Goal: Communication & Community: Answer question/provide support

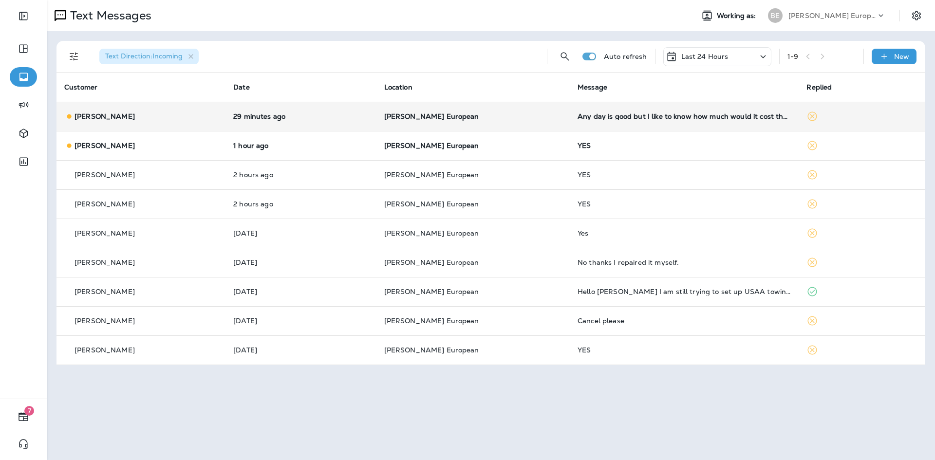
click at [615, 121] on td "Any day is good but I like to know how much would it cost the oil change? I hav…" at bounding box center [684, 116] width 229 height 29
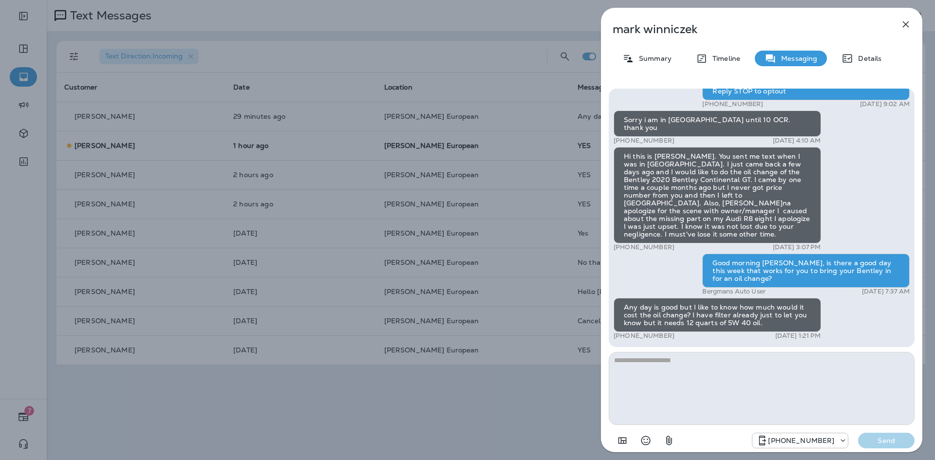
click at [679, 363] on textarea at bounding box center [762, 388] width 306 height 73
drag, startPoint x: 613, startPoint y: 27, endPoint x: 760, endPoint y: 25, distance: 146.7
click at [760, 25] on p "mark winniczek" at bounding box center [746, 29] width 266 height 14
copy p "mark winniczek"
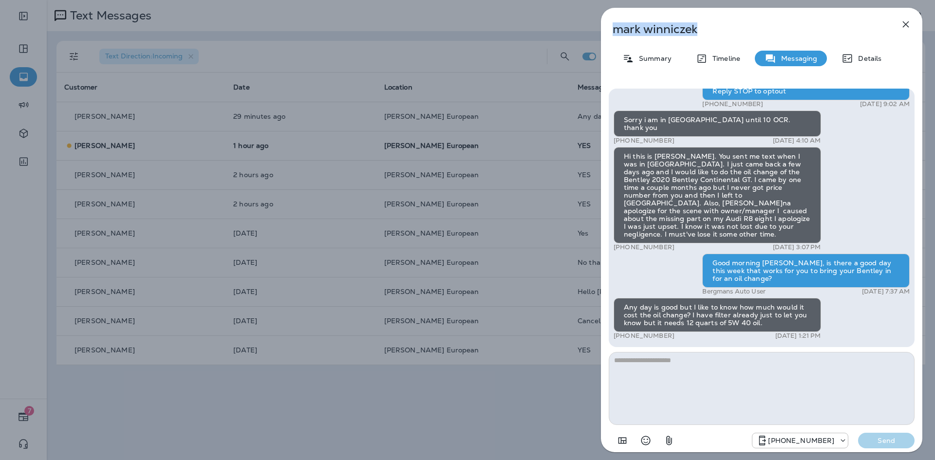
click at [706, 20] on div "mark winniczek Summary Timeline Messaging Details Hello mark, This is Bergman's…" at bounding box center [762, 233] width 322 height 451
drag, startPoint x: 707, startPoint y: 25, endPoint x: 614, endPoint y: 28, distance: 93.1
click at [614, 28] on p "mark winniczek" at bounding box center [746, 29] width 266 height 14
copy p "mark winniczek"
click at [773, 385] on textarea at bounding box center [762, 388] width 306 height 73
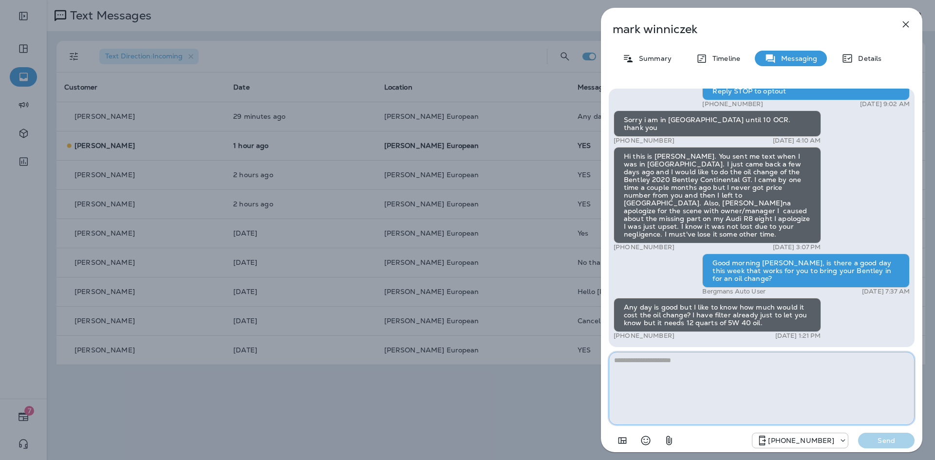
click at [715, 381] on textarea at bounding box center [762, 388] width 306 height 73
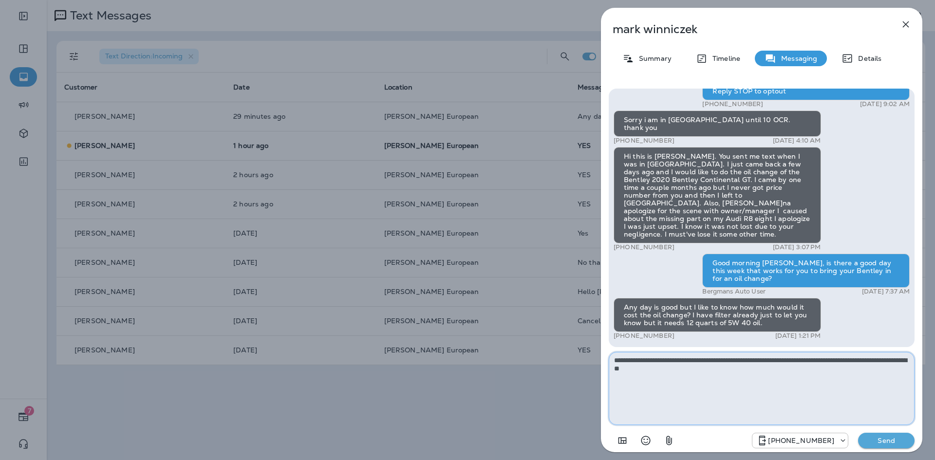
type textarea "**********"
click at [882, 443] on p "Send" at bounding box center [886, 441] width 41 height 9
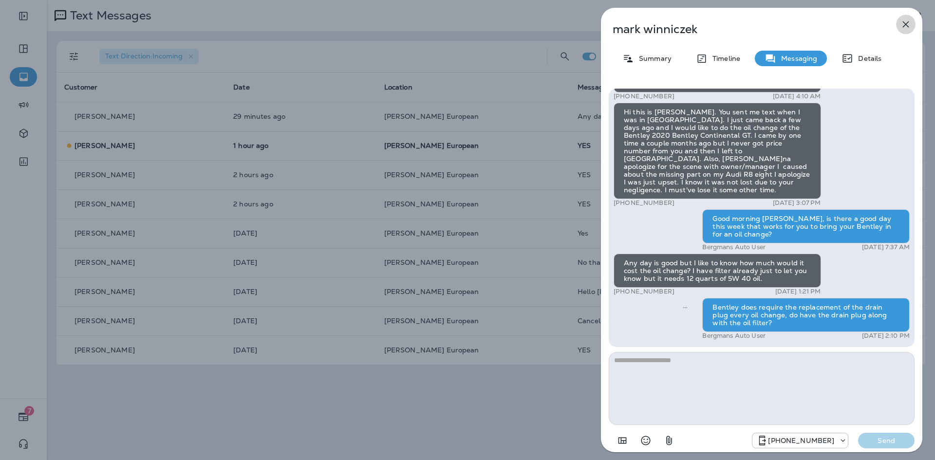
click at [904, 30] on icon "button" at bounding box center [906, 25] width 12 height 12
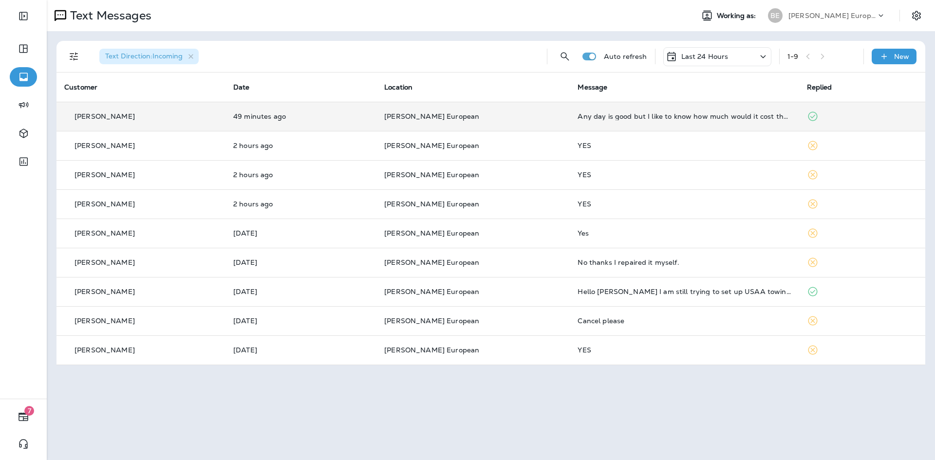
click at [631, 122] on td "Any day is good but I like to know how much would it cost the oil change? I hav…" at bounding box center [684, 116] width 229 height 29
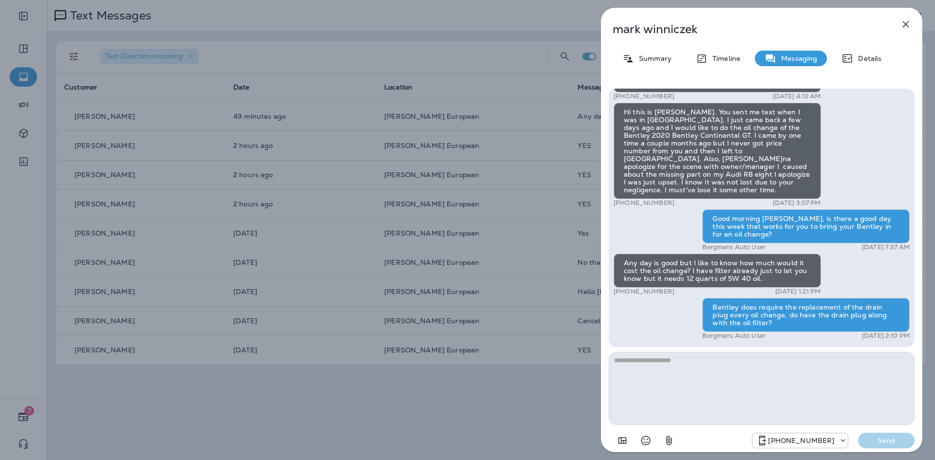
click at [906, 30] on button "button" at bounding box center [905, 24] width 19 height 19
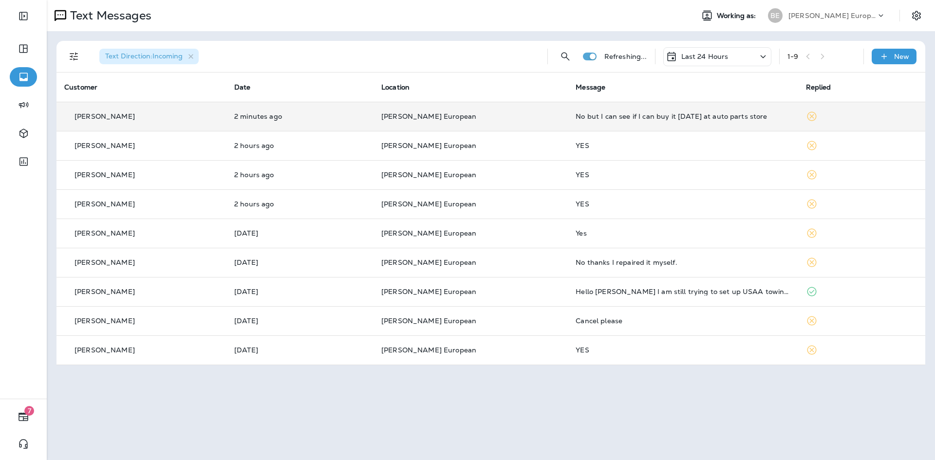
click at [568, 125] on td "No but I can see if I can buy it [DATE] at auto parts store" at bounding box center [683, 116] width 230 height 29
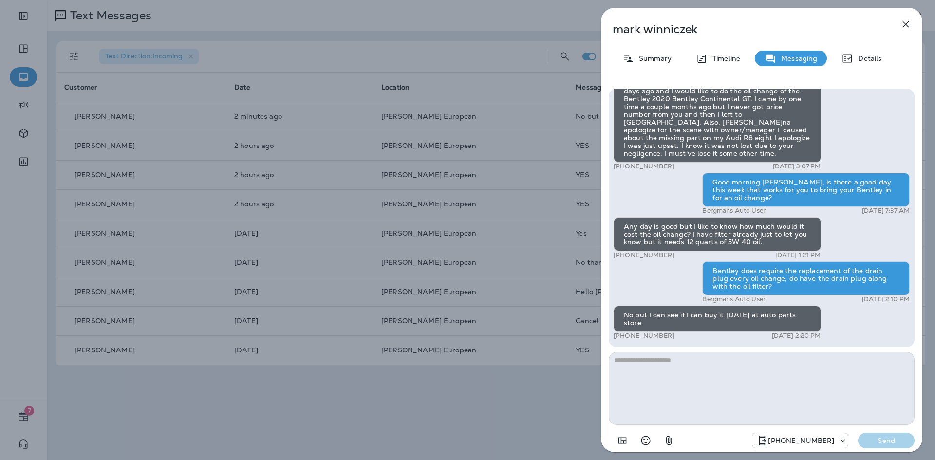
click at [705, 374] on textarea at bounding box center [762, 388] width 306 height 73
click at [892, 359] on textarea "**********" at bounding box center [762, 388] width 306 height 73
click at [904, 362] on textarea "**********" at bounding box center [762, 388] width 306 height 73
click at [822, 371] on textarea "**********" at bounding box center [762, 388] width 306 height 73
type textarea "**********"
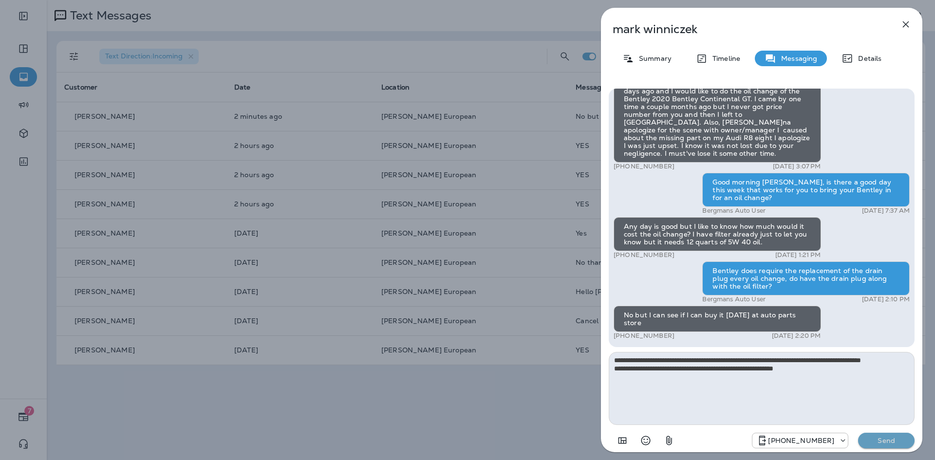
click at [882, 439] on p "Send" at bounding box center [886, 441] width 41 height 9
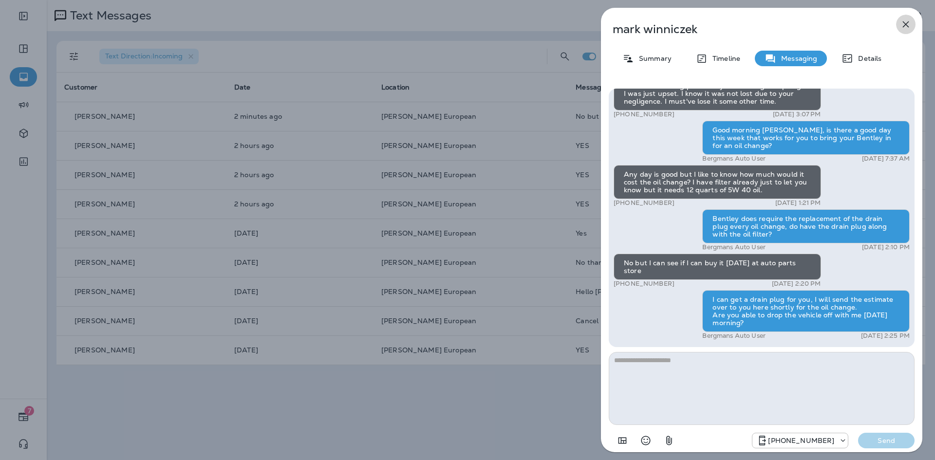
click at [905, 27] on icon "button" at bounding box center [906, 25] width 12 height 12
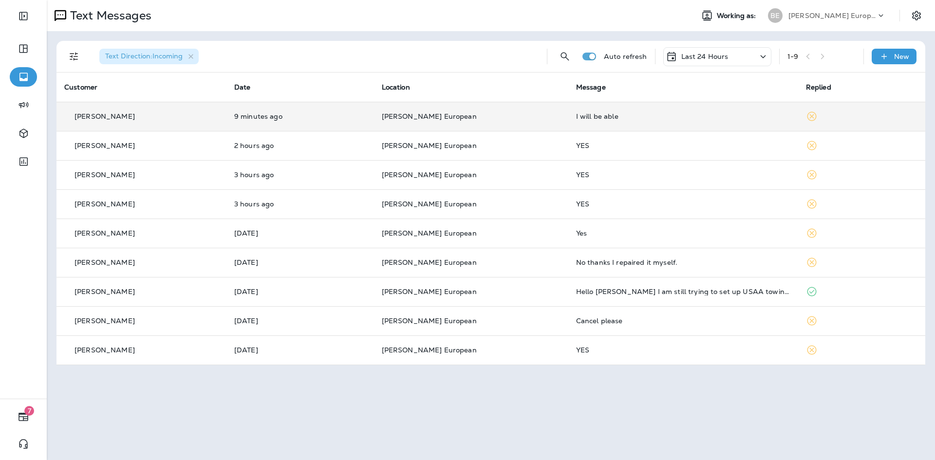
click at [510, 126] on td "[PERSON_NAME] European" at bounding box center [471, 116] width 194 height 29
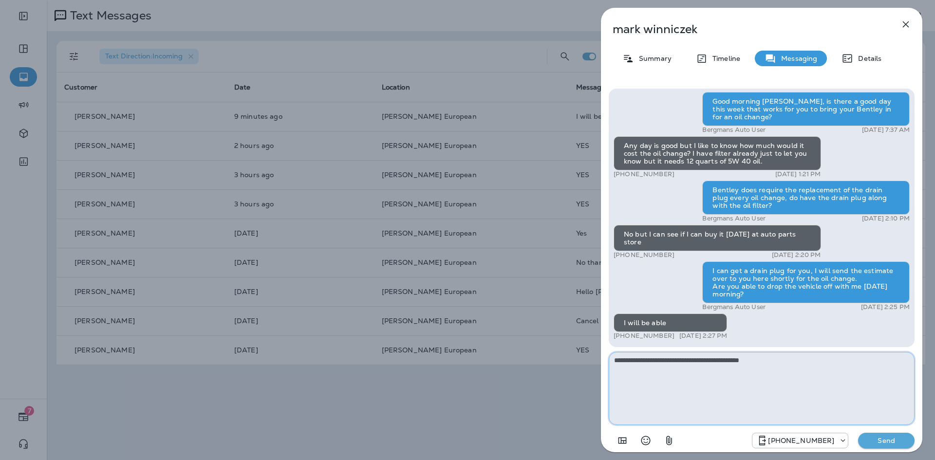
click at [710, 363] on textarea "**********" at bounding box center [762, 388] width 306 height 73
type textarea "**********"
click at [904, 442] on p "Send" at bounding box center [886, 441] width 41 height 9
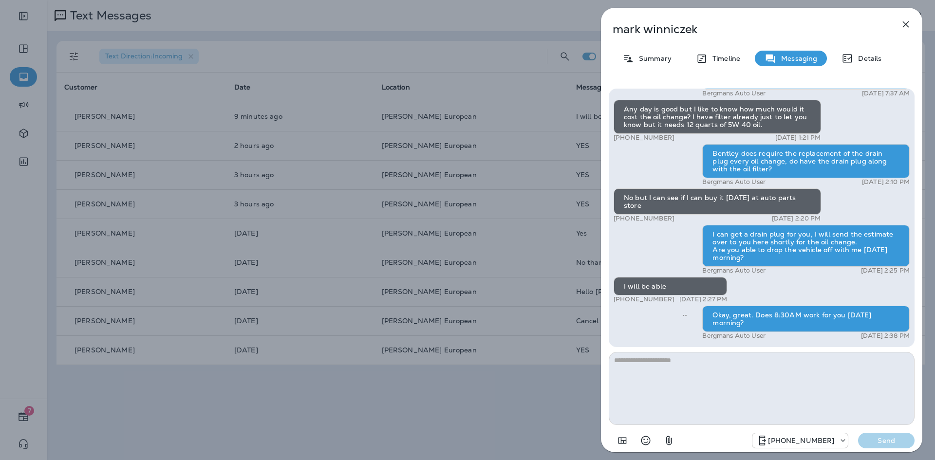
click at [908, 24] on icon "button" at bounding box center [906, 25] width 12 height 12
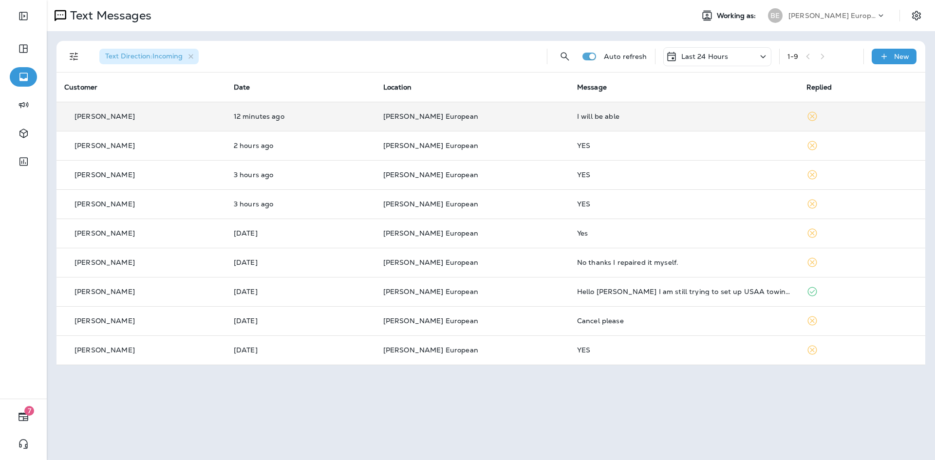
click at [580, 123] on td "I will be able" at bounding box center [684, 116] width 229 height 29
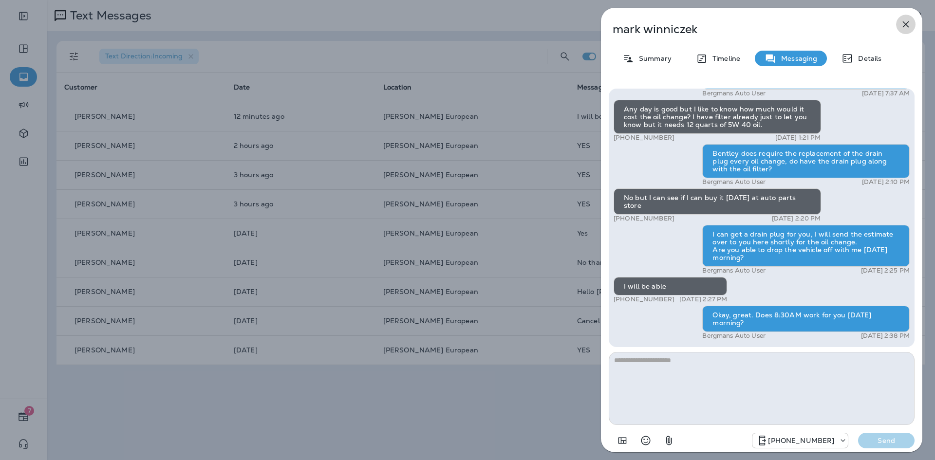
click at [906, 27] on icon "button" at bounding box center [906, 25] width 12 height 12
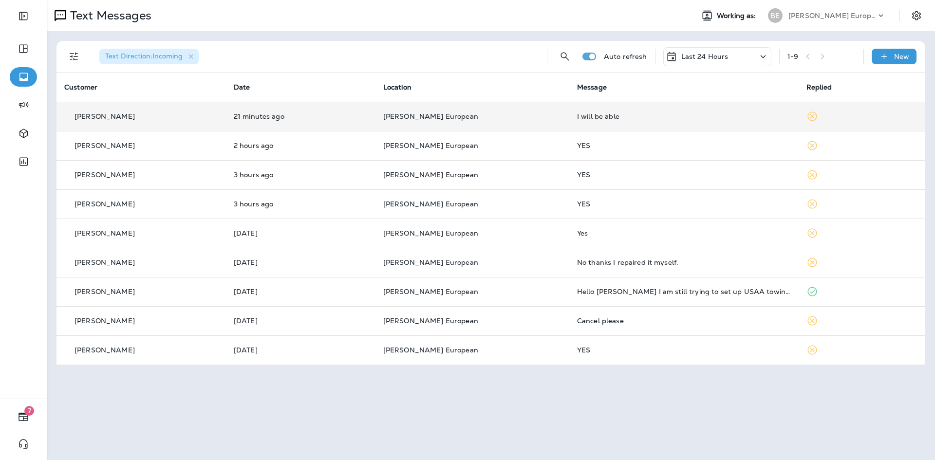
click at [644, 115] on div "I will be able" at bounding box center [684, 117] width 214 height 8
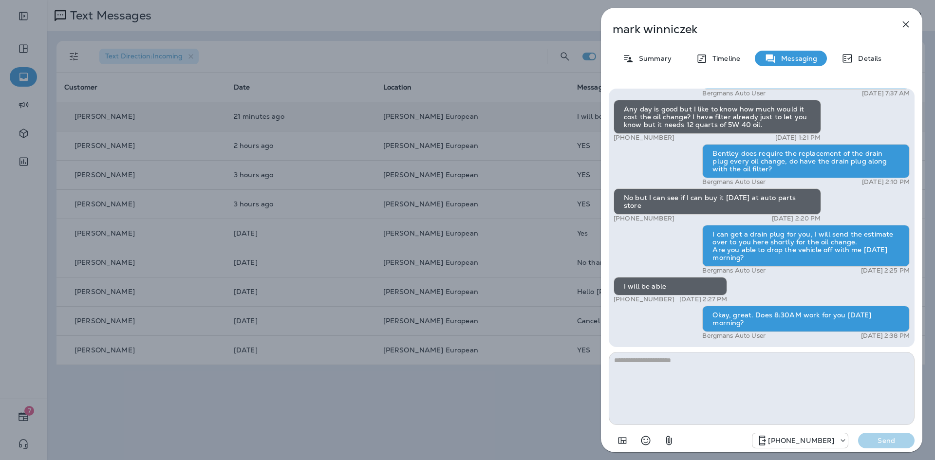
click at [908, 25] on icon "button" at bounding box center [906, 24] width 6 height 6
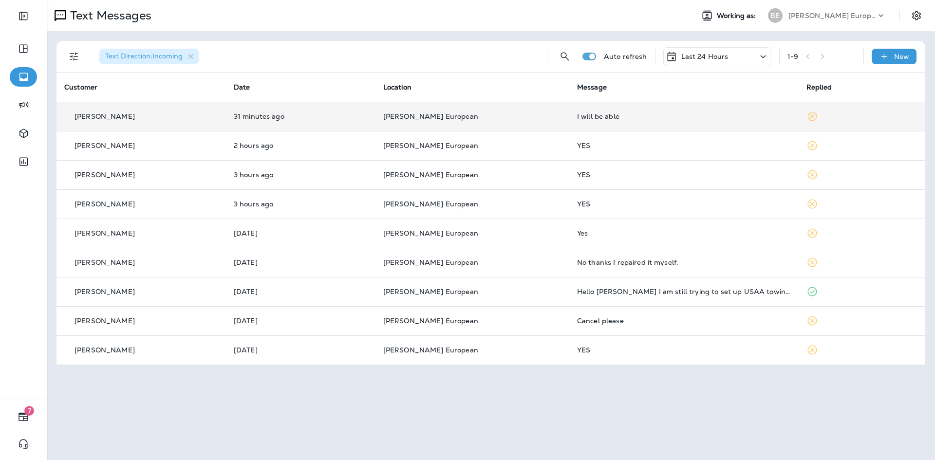
click at [617, 123] on td "I will be able" at bounding box center [684, 116] width 229 height 29
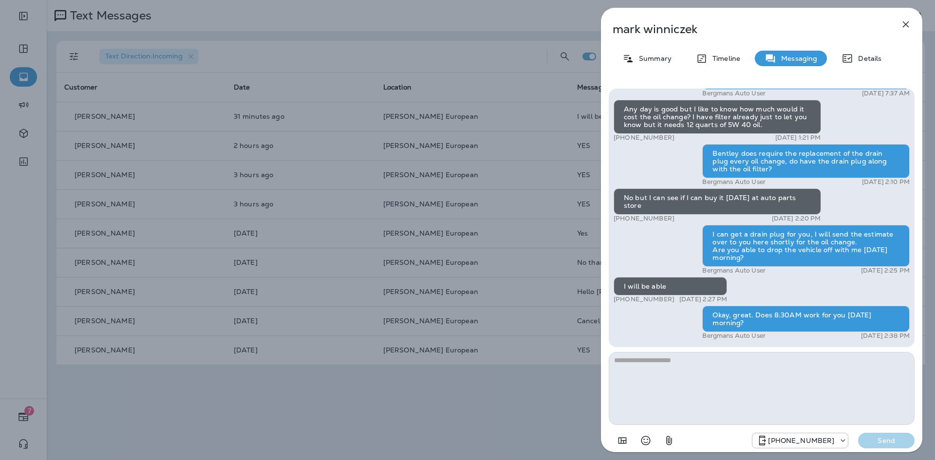
click at [910, 24] on icon "button" at bounding box center [906, 25] width 12 height 12
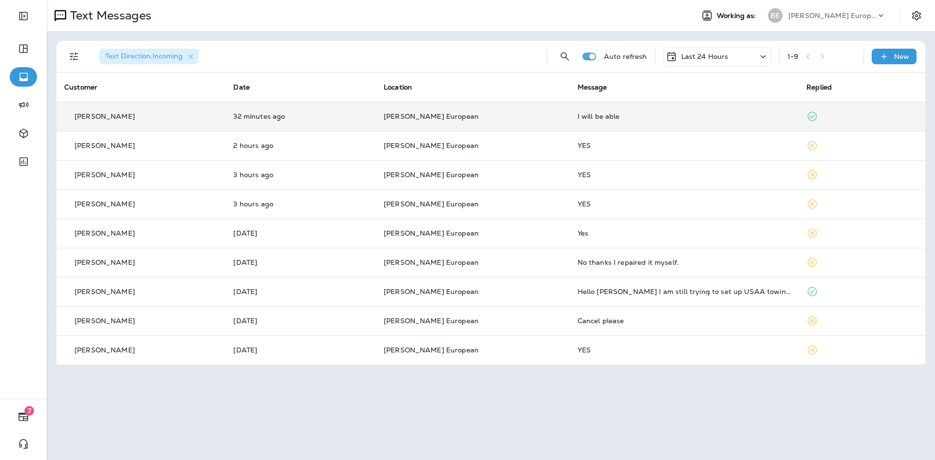
click at [614, 112] on td "I will be able" at bounding box center [684, 116] width 229 height 29
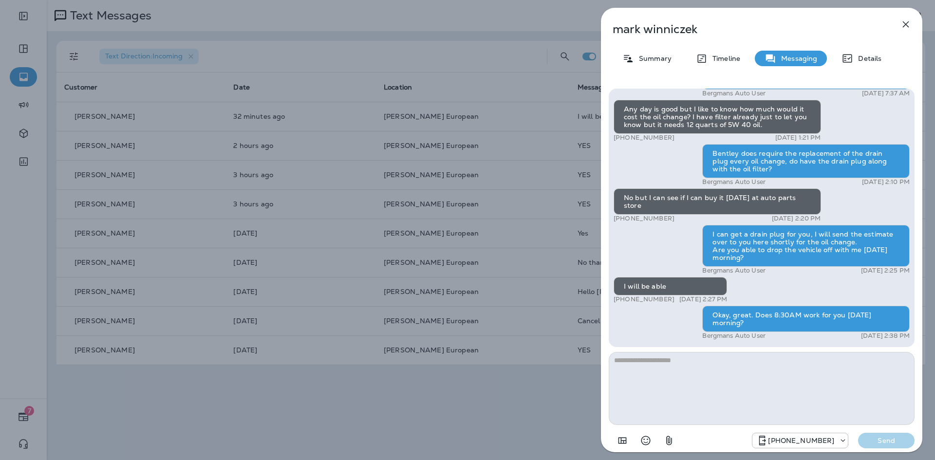
click at [902, 29] on icon "button" at bounding box center [906, 25] width 12 height 12
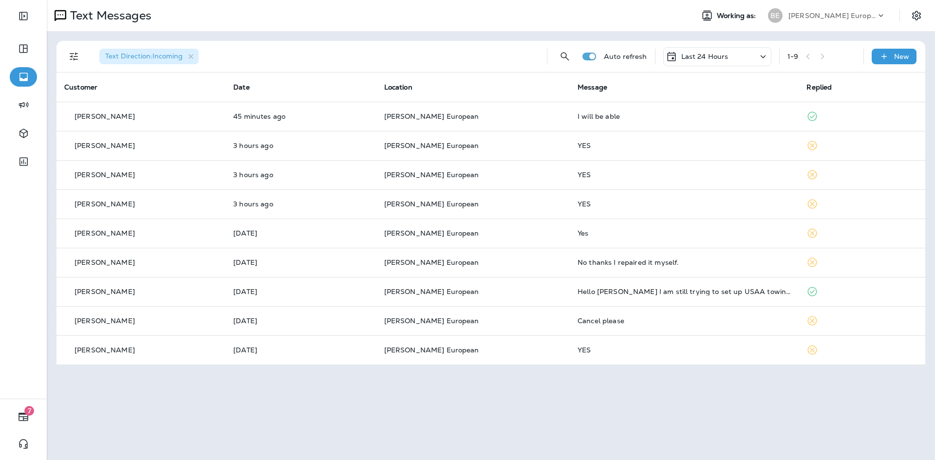
click at [684, 60] on p "Last 24 Hours" at bounding box center [705, 57] width 47 height 8
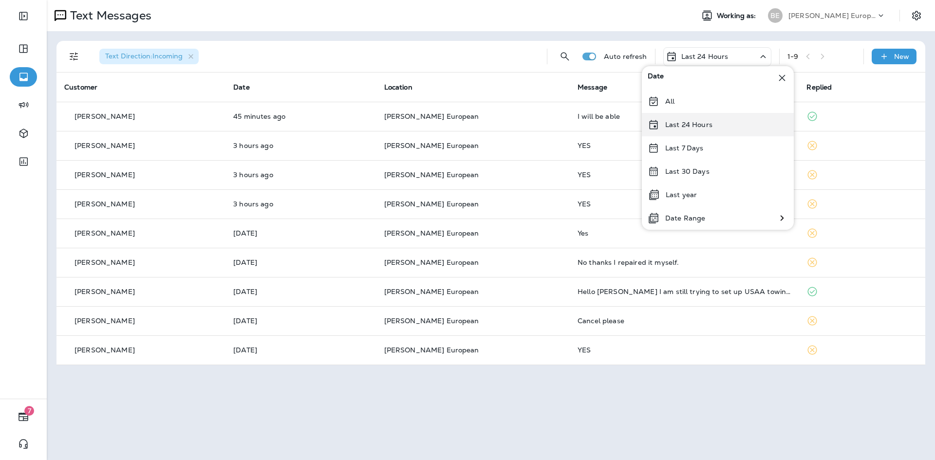
click at [686, 130] on div "Last 24 Hours" at bounding box center [718, 124] width 152 height 23
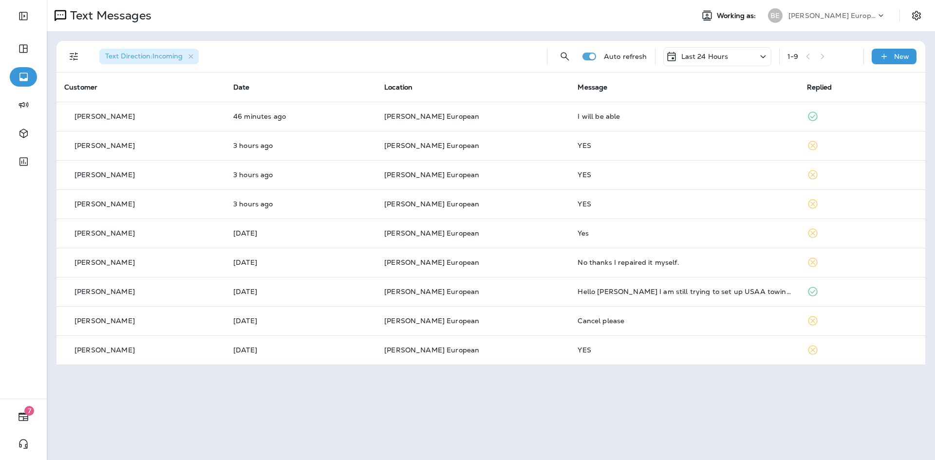
click at [693, 58] on p "Last 24 Hours" at bounding box center [705, 57] width 47 height 8
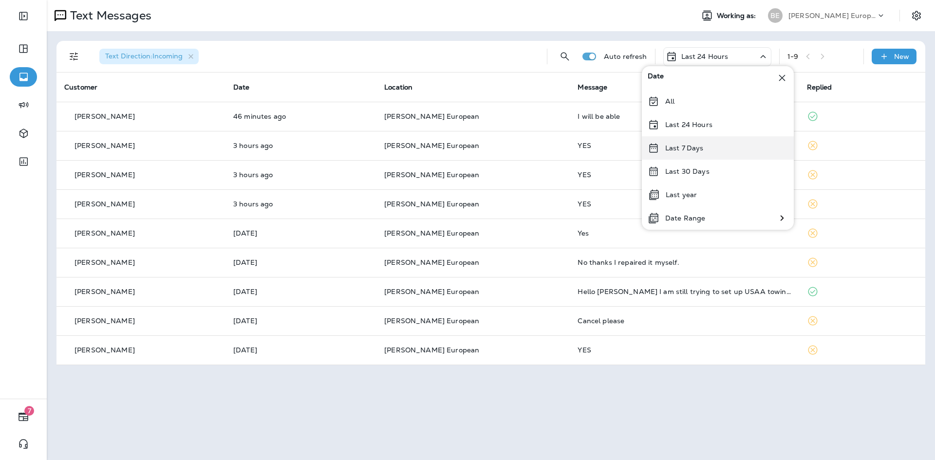
click at [693, 143] on div "Last 7 Days" at bounding box center [718, 147] width 152 height 23
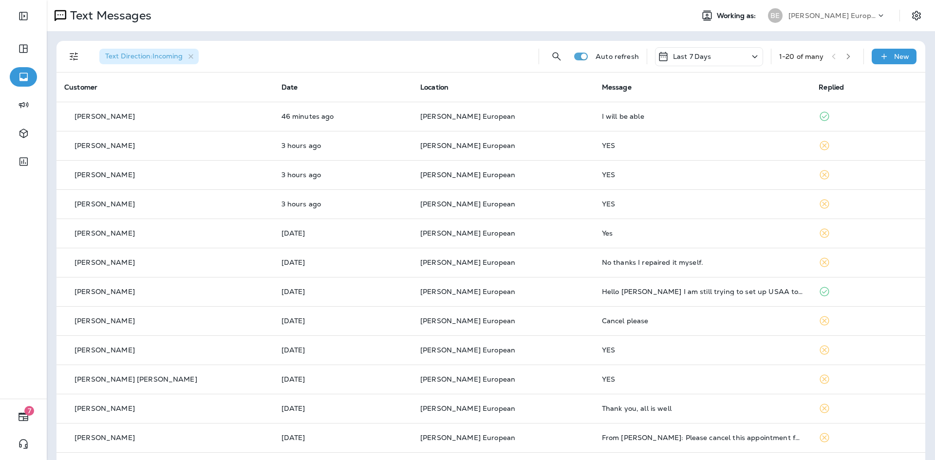
click at [699, 63] on div "Last 7 Days" at bounding box center [709, 56] width 108 height 19
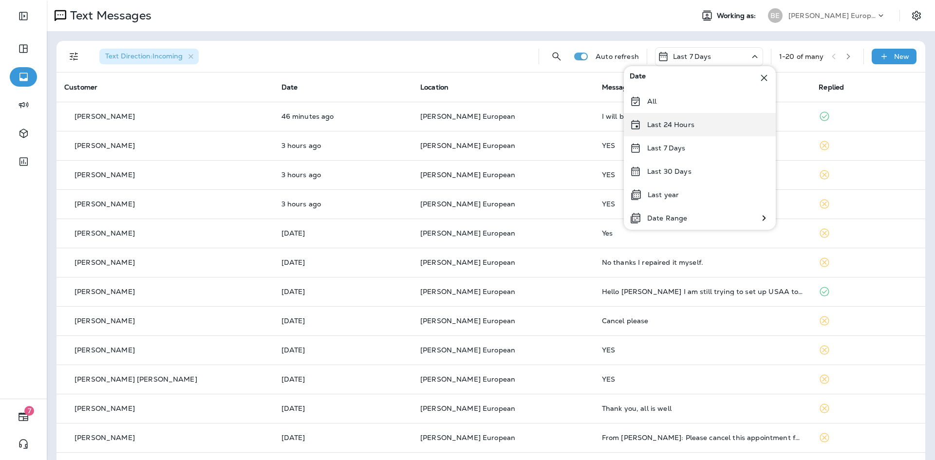
click at [687, 121] on p "Last 24 Hours" at bounding box center [671, 125] width 47 height 8
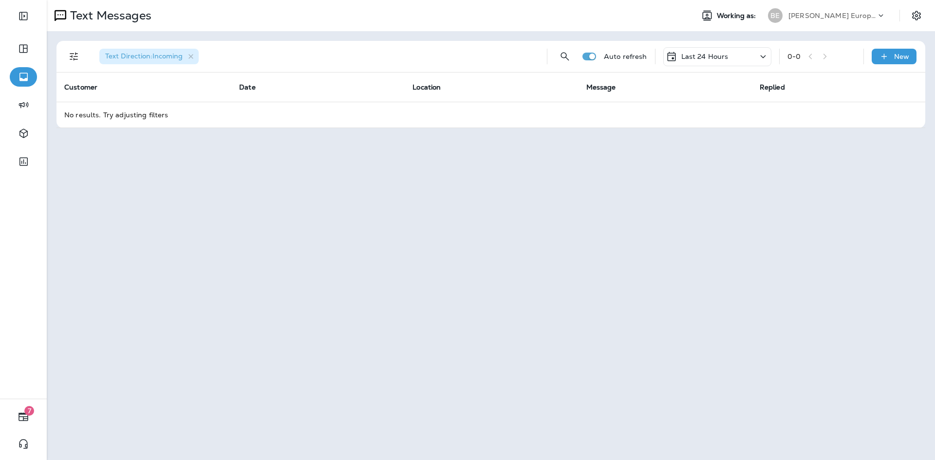
click at [701, 60] on p "Last 24 Hours" at bounding box center [705, 57] width 47 height 8
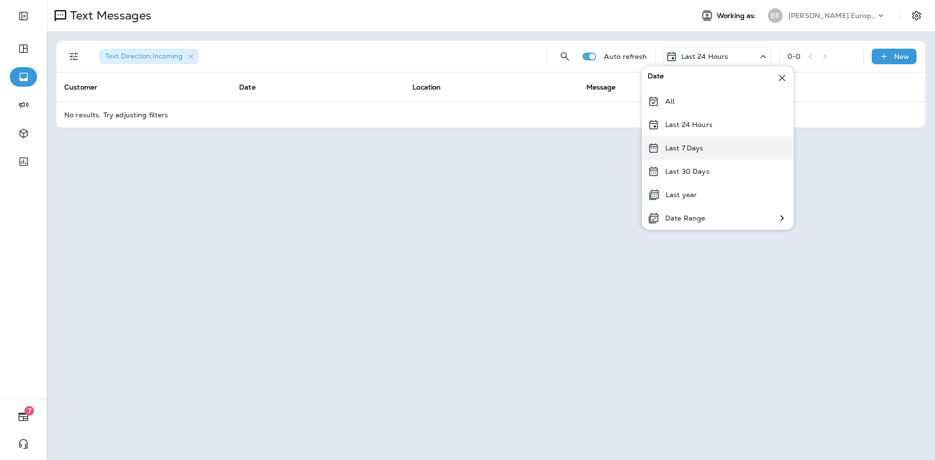
click at [707, 146] on div "Last 7 Days" at bounding box center [718, 147] width 152 height 23
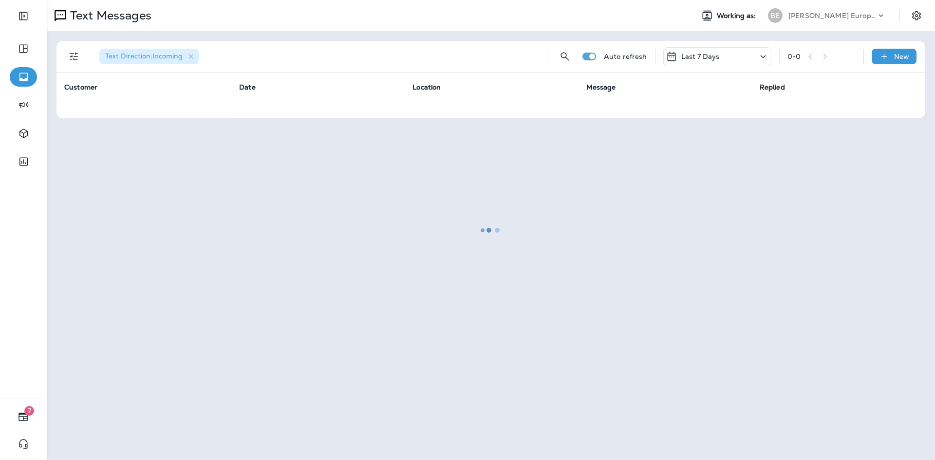
click at [712, 56] on div at bounding box center [491, 230] width 887 height 458
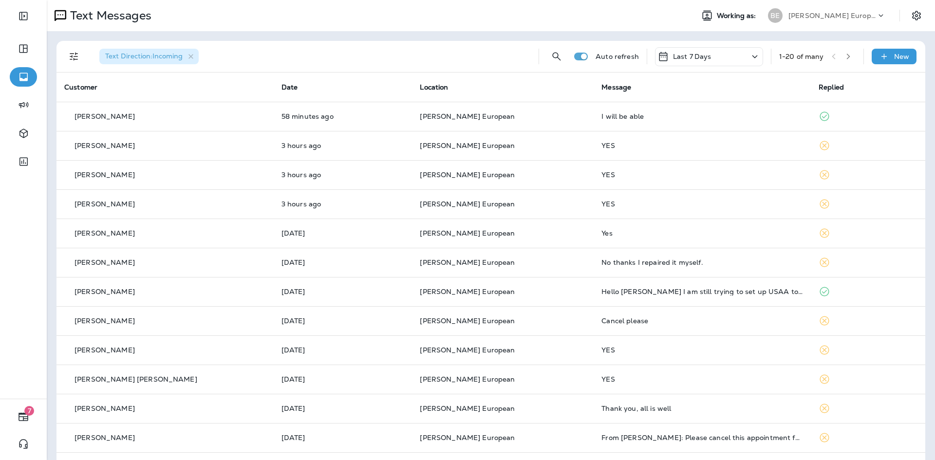
click at [712, 56] on div "Last 7 Days" at bounding box center [709, 56] width 108 height 19
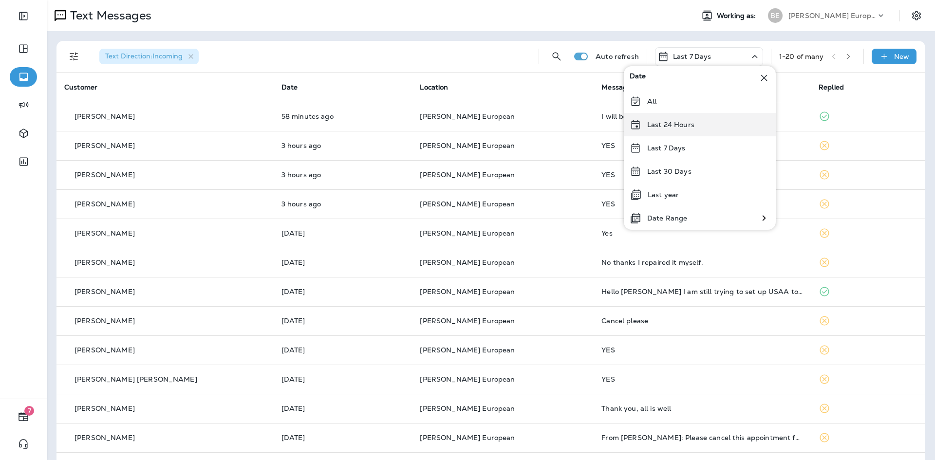
click at [686, 122] on p "Last 24 Hours" at bounding box center [671, 125] width 47 height 8
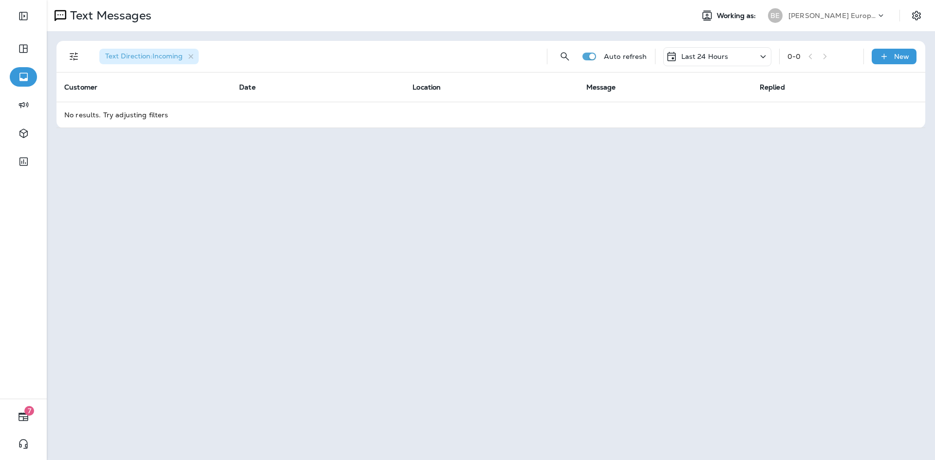
click at [702, 55] on p "Last 24 Hours" at bounding box center [705, 57] width 47 height 8
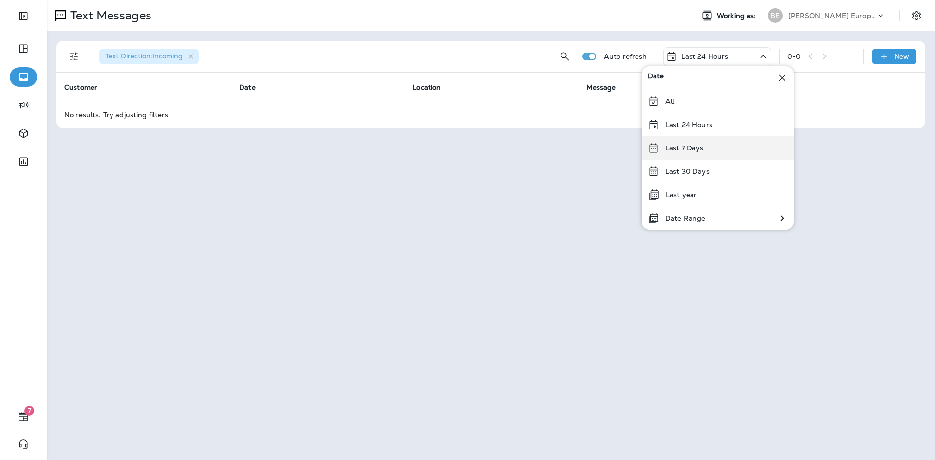
click at [710, 154] on div "Last 7 Days" at bounding box center [718, 147] width 152 height 23
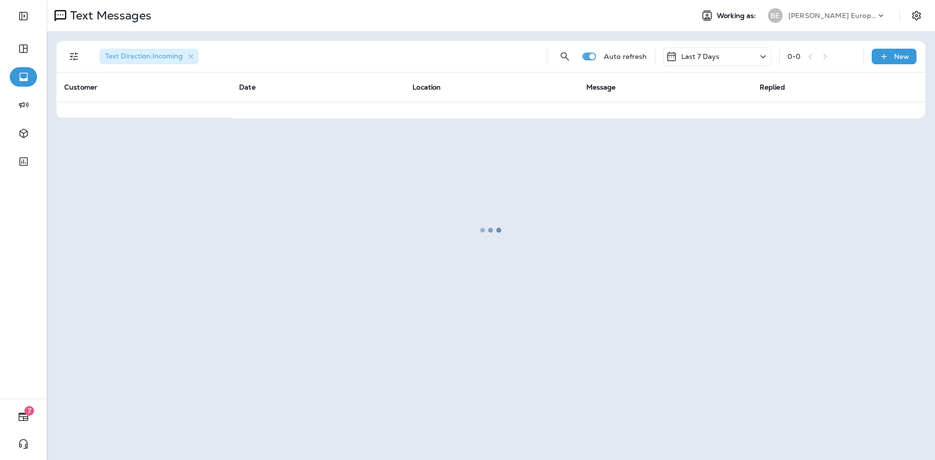
click at [706, 58] on div at bounding box center [491, 230] width 887 height 458
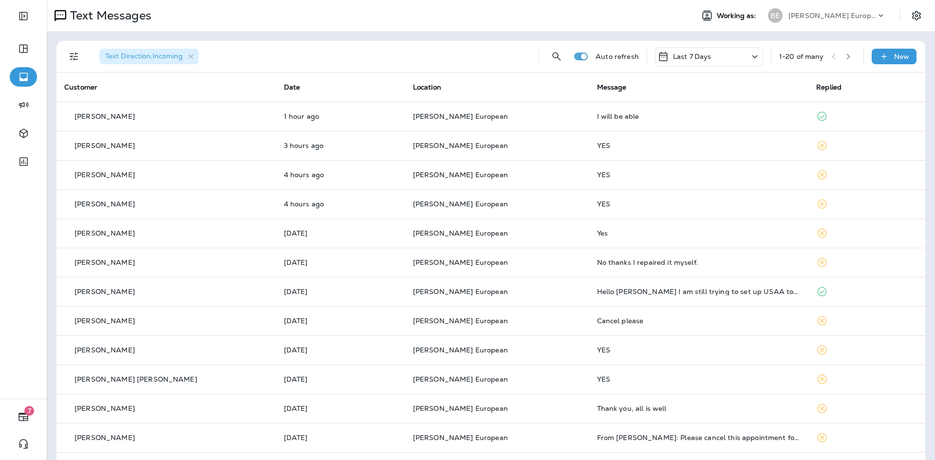
click at [706, 58] on div "Last 7 Days" at bounding box center [709, 56] width 108 height 19
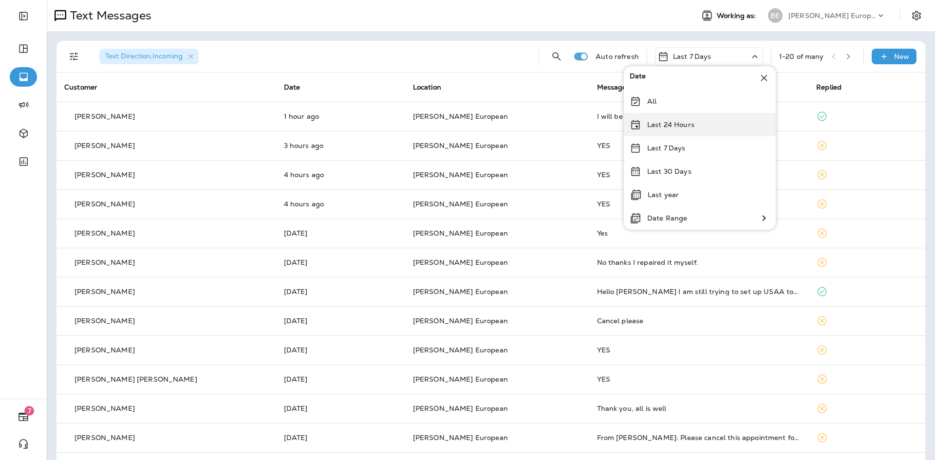
click at [686, 132] on div "Last 24 Hours" at bounding box center [700, 124] width 152 height 23
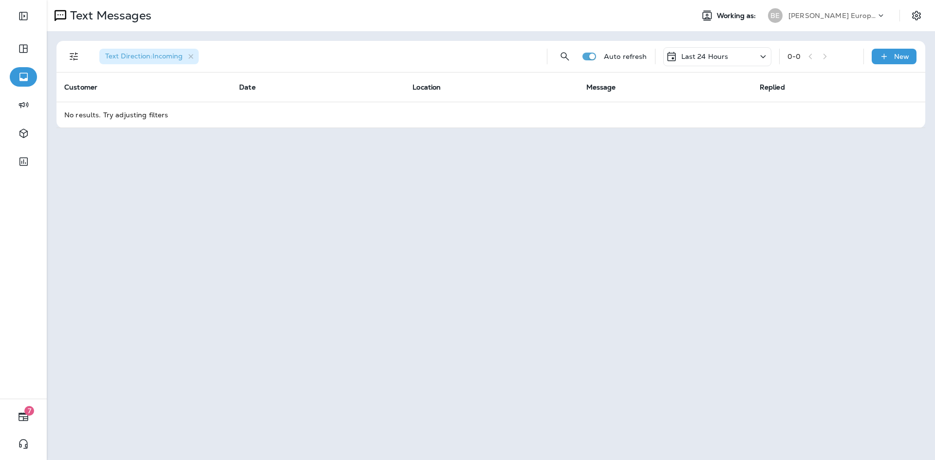
click at [713, 57] on p "Last 24 Hours" at bounding box center [705, 57] width 47 height 8
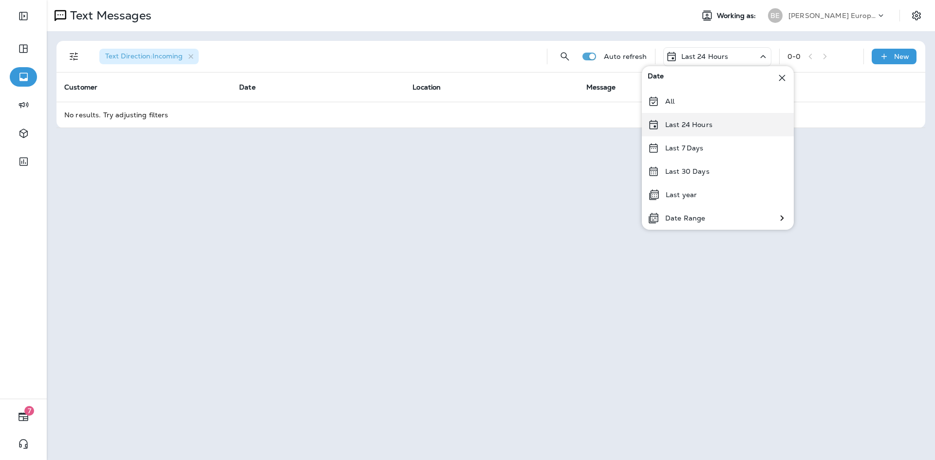
click at [716, 123] on div "Last 24 Hours" at bounding box center [718, 124] width 152 height 23
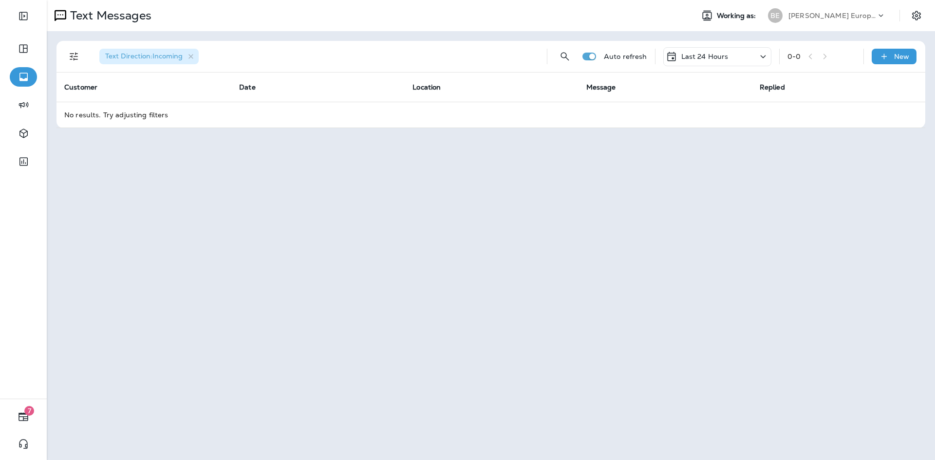
click at [695, 51] on div "Last 24 Hours" at bounding box center [697, 57] width 63 height 12
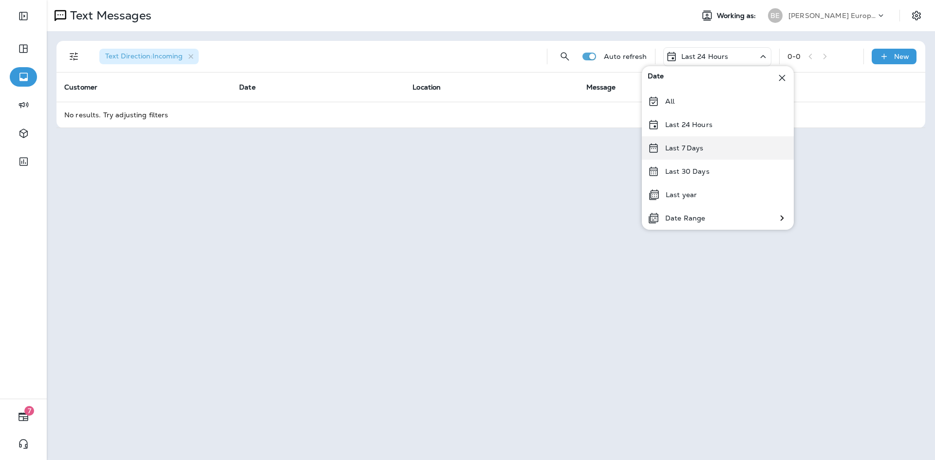
click at [706, 149] on div "Last 7 Days" at bounding box center [718, 147] width 152 height 23
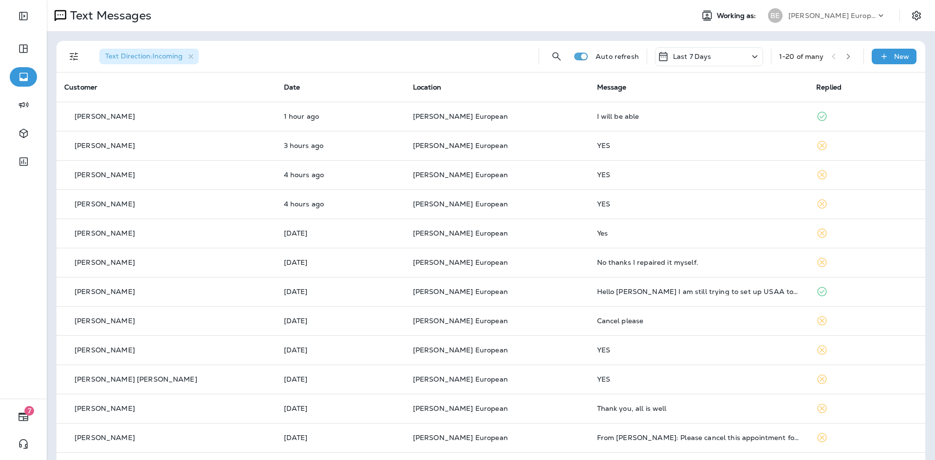
click at [724, 57] on div "Last 7 Days" at bounding box center [709, 56] width 108 height 19
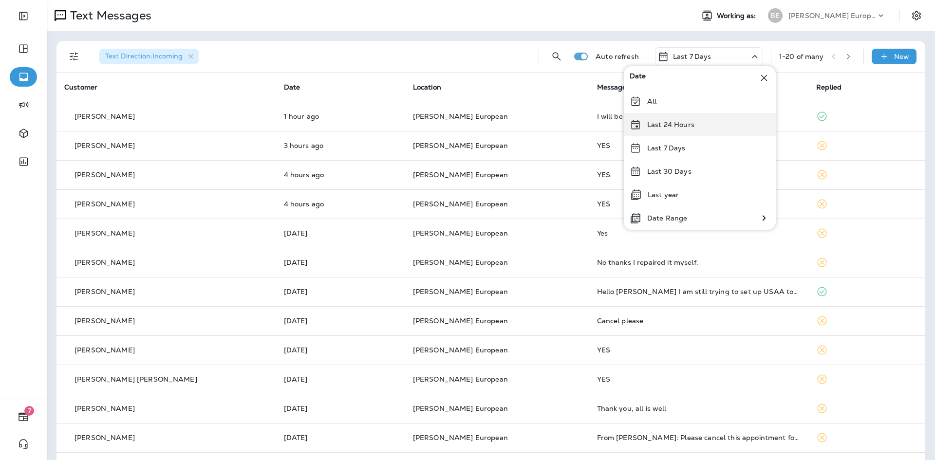
click at [678, 124] on p "Last 24 Hours" at bounding box center [671, 125] width 47 height 8
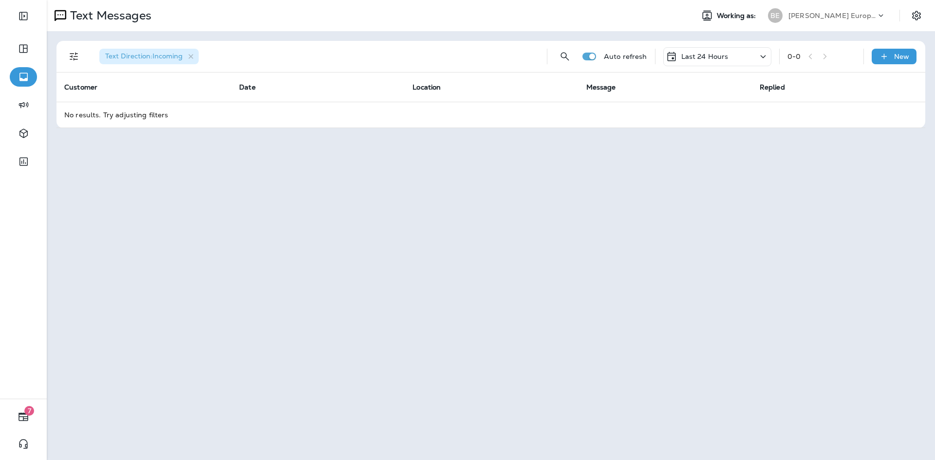
click at [723, 54] on p "Last 24 Hours" at bounding box center [705, 57] width 47 height 8
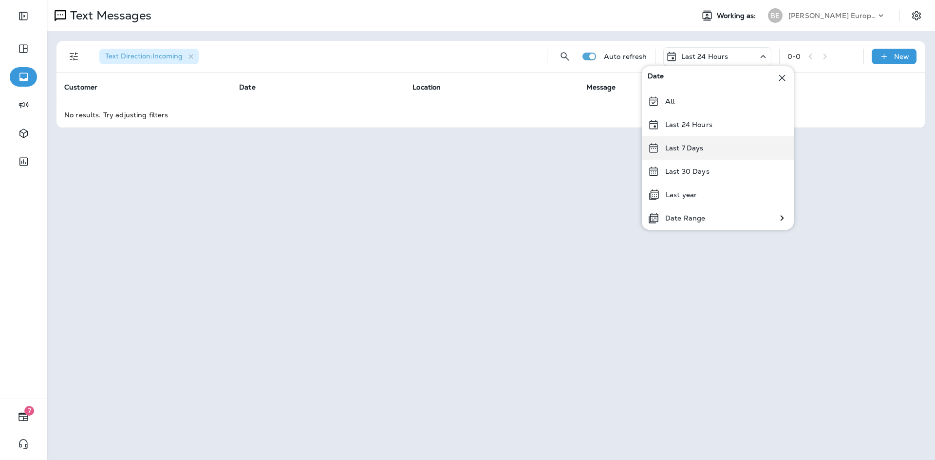
click at [695, 150] on p "Last 7 Days" at bounding box center [685, 148] width 38 height 8
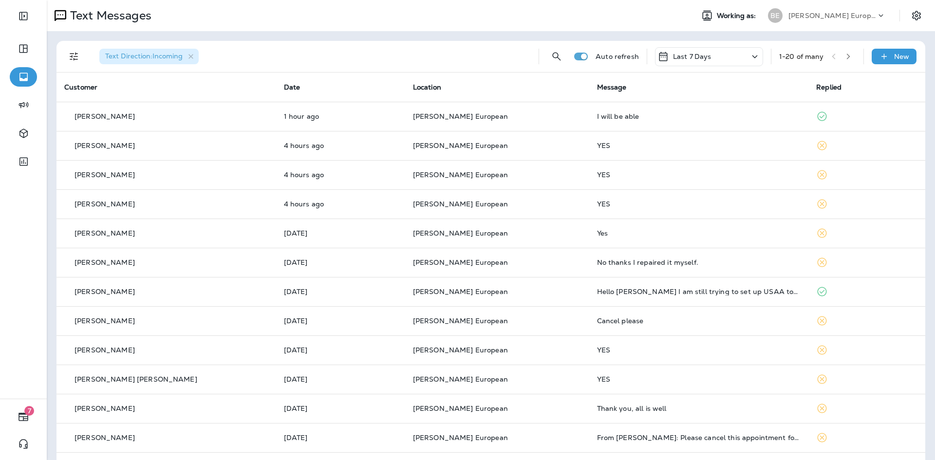
click at [713, 57] on div "Last 7 Days" at bounding box center [709, 56] width 108 height 19
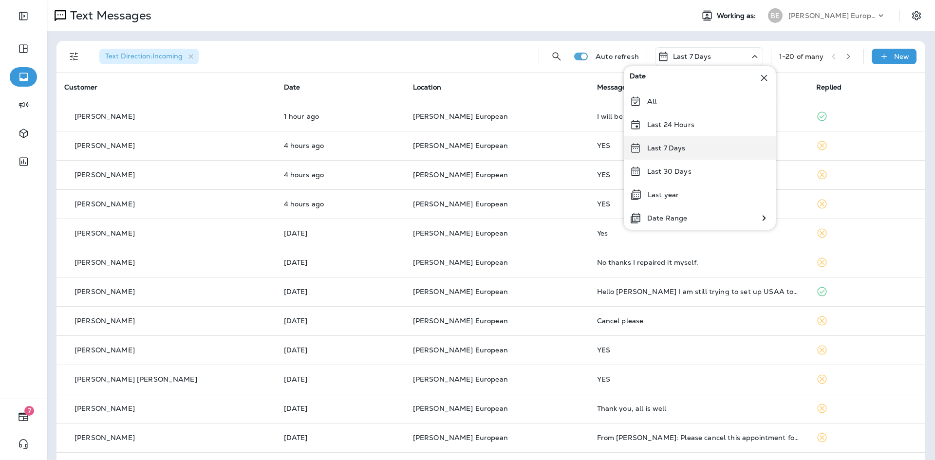
click at [701, 138] on div "Last 7 Days" at bounding box center [700, 147] width 152 height 23
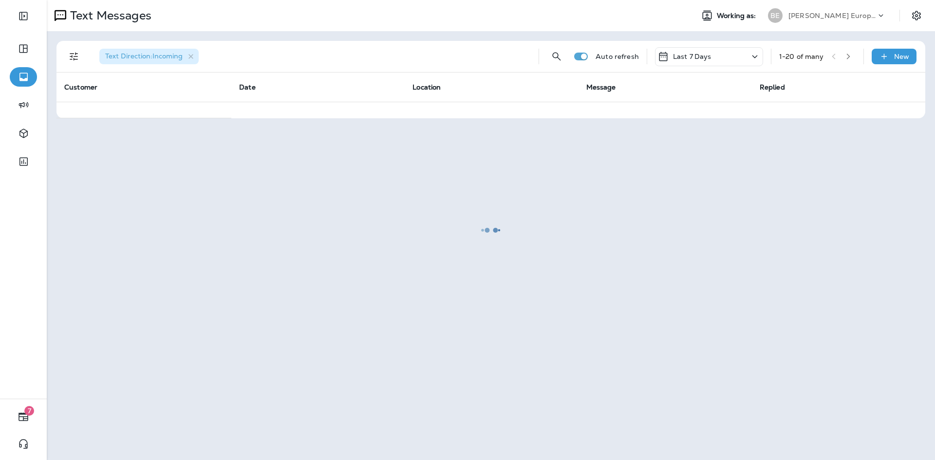
click at [702, 50] on div at bounding box center [491, 230] width 887 height 458
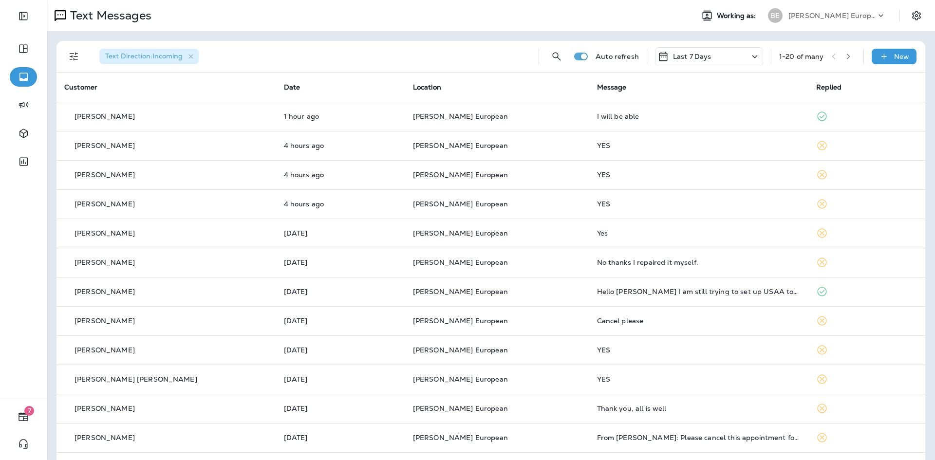
click at [702, 53] on div "Last 7 Days" at bounding box center [709, 56] width 108 height 19
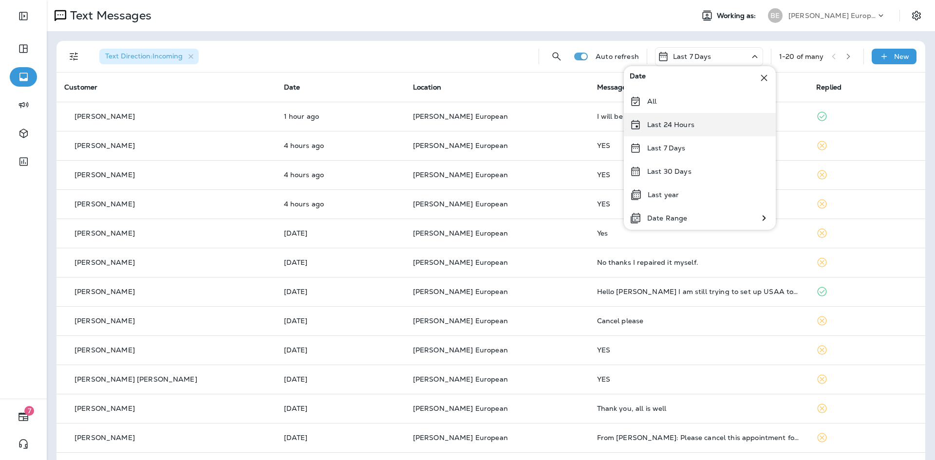
click at [693, 126] on p "Last 24 Hours" at bounding box center [671, 125] width 47 height 8
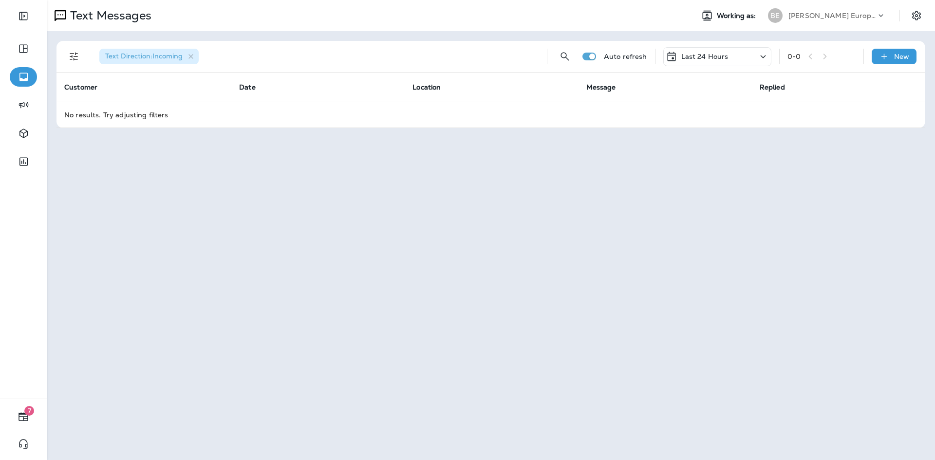
click at [726, 55] on p "Last 24 Hours" at bounding box center [705, 57] width 47 height 8
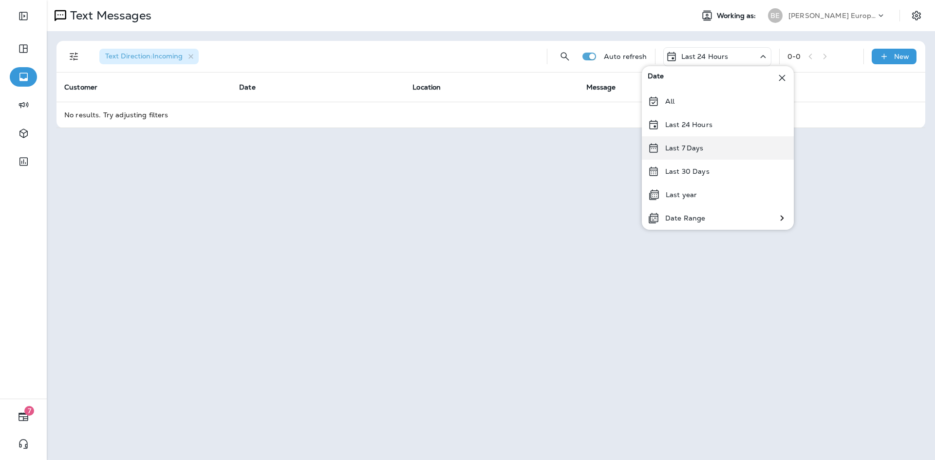
click at [706, 143] on div "Last 7 Days" at bounding box center [718, 147] width 152 height 23
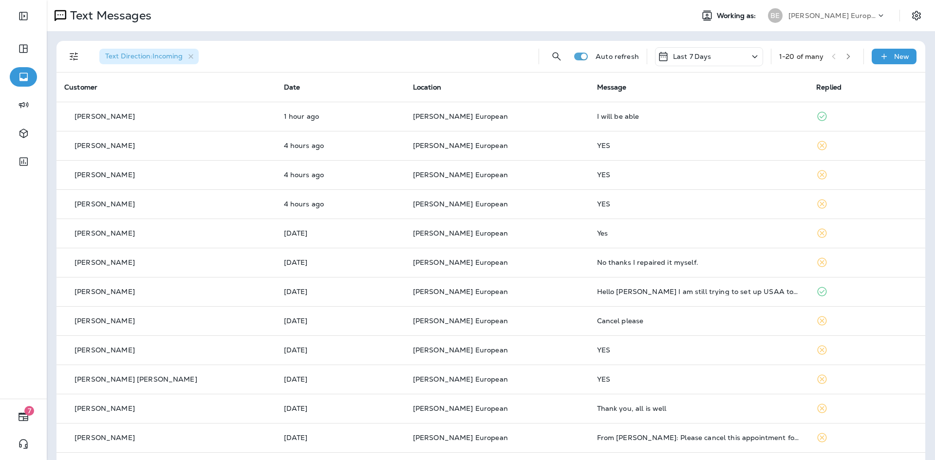
click at [713, 58] on div "Last 7 Days" at bounding box center [709, 56] width 108 height 19
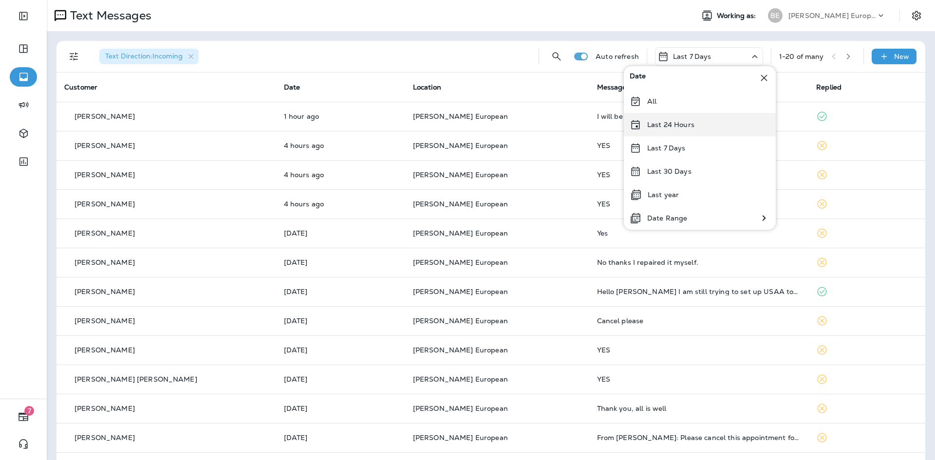
click at [701, 128] on div "Last 24 Hours" at bounding box center [700, 124] width 152 height 23
